Goal: Task Accomplishment & Management: Manage account settings

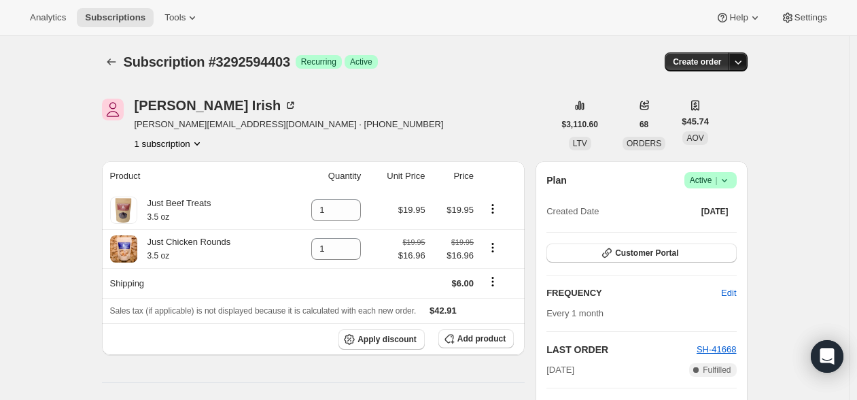
click at [741, 56] on icon "button" at bounding box center [739, 62] width 14 height 14
click at [723, 182] on icon at bounding box center [725, 180] width 14 height 14
click at [708, 233] on span "Cancel subscription" at bounding box center [709, 230] width 77 height 10
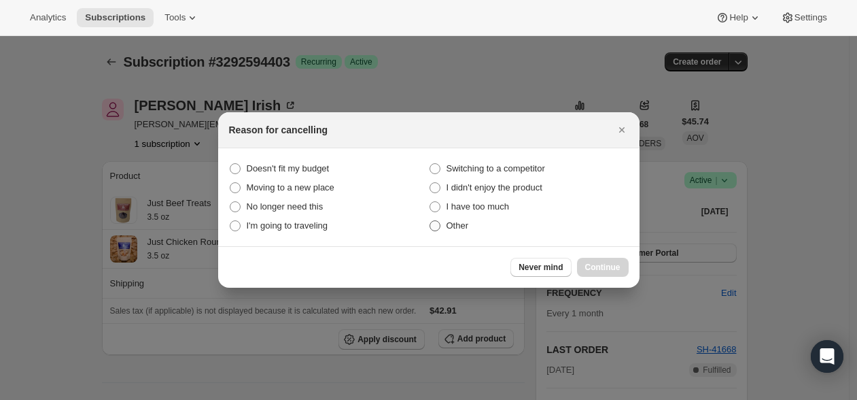
click at [434, 224] on span ":rbm:" at bounding box center [435, 225] width 11 height 11
click at [430, 221] on input "Other" at bounding box center [430, 220] width 1 height 1
radio input "true"
click at [409, 260] on div "Never mind Continue" at bounding box center [429, 267] width 400 height 19
click at [339, 247] on div "Never mind Continue" at bounding box center [429, 266] width 422 height 41
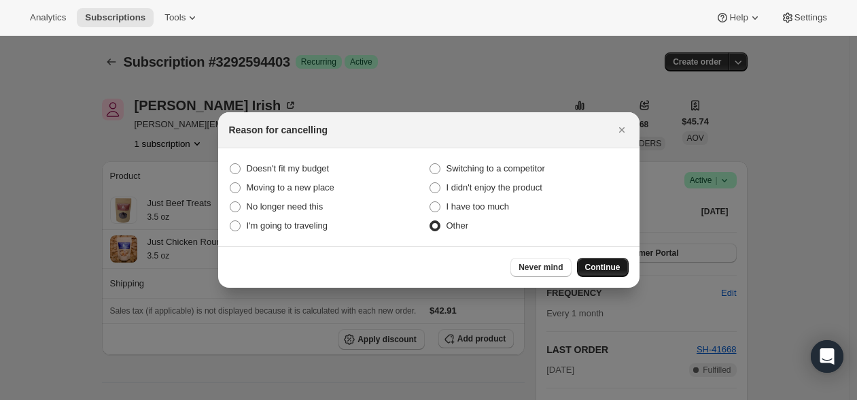
click at [592, 266] on span "Continue" at bounding box center [602, 267] width 35 height 11
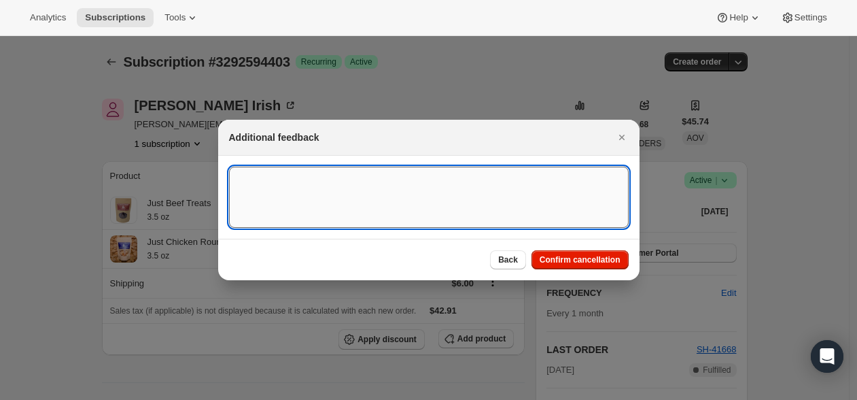
click at [362, 182] on textarea ":rbm:" at bounding box center [429, 197] width 400 height 61
type textarea "[PERSON_NAME] passed away"
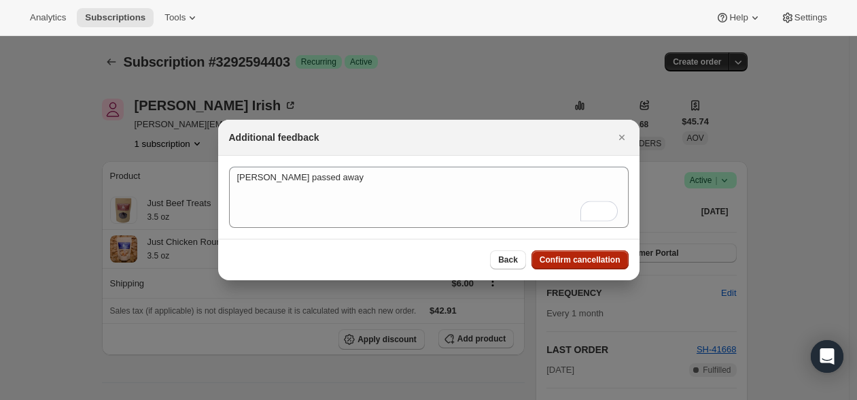
click at [578, 266] on button "Confirm cancellation" at bounding box center [580, 259] width 97 height 19
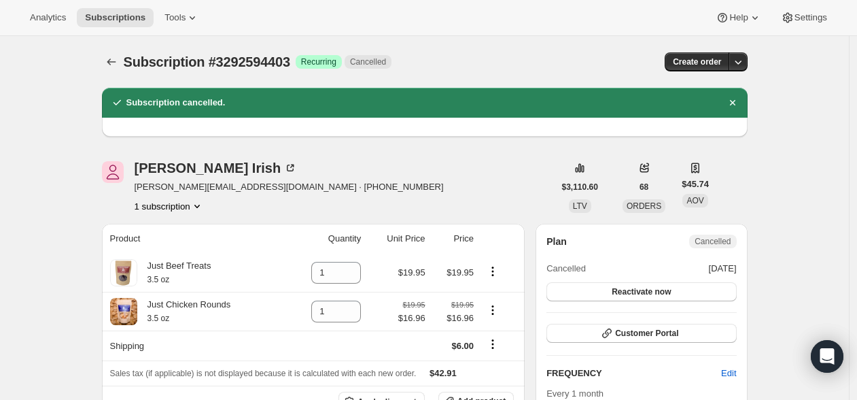
click at [454, 175] on div "[PERSON_NAME] [EMAIL_ADDRESS][DOMAIN_NAME] · [PHONE_NUMBER] 1 subscription" at bounding box center [328, 187] width 452 height 52
click at [284, 171] on icon at bounding box center [291, 168] width 14 height 14
